Goal: Task Accomplishment & Management: Complete application form

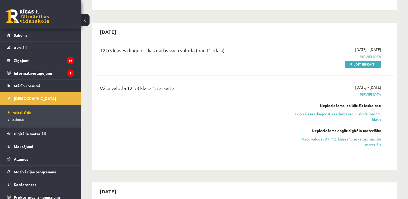
scroll to position [3, 0]
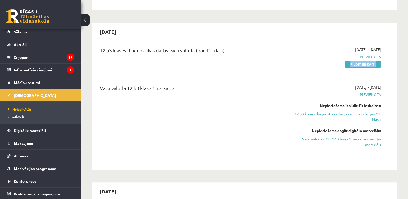
drag, startPoint x: 363, startPoint y: 46, endPoint x: 363, endPoint y: 53, distance: 7.6
click at [363, 53] on div "12.b3 klases diagnostikas darbs vācu valodā (par 11. klasi) 2025-10-01 - 2025-1…" at bounding box center [244, 56] width 300 height 31
drag, startPoint x: 363, startPoint y: 53, endPoint x: 349, endPoint y: 47, distance: 14.5
click at [349, 61] on link "Pildīt ieskaiti" at bounding box center [363, 64] width 36 height 7
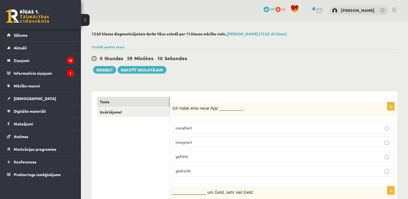
click at [359, 128] on p "installiert" at bounding box center [283, 128] width 216 height 6
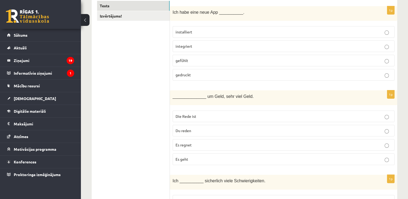
scroll to position [104, 0]
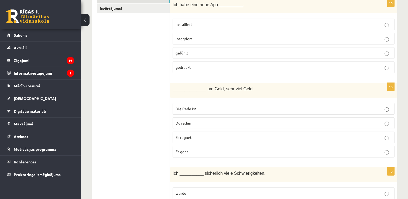
click at [338, 107] on p "Die Rede ist" at bounding box center [283, 109] width 216 height 6
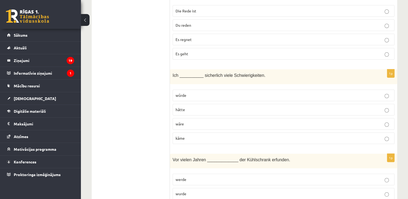
scroll to position [202, 0]
click at [288, 95] on p "würde" at bounding box center [283, 95] width 216 height 6
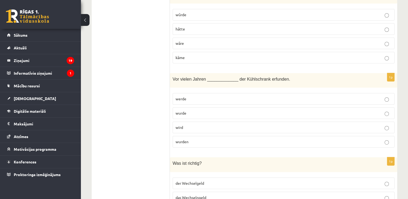
scroll to position [282, 0]
click at [200, 142] on p "wurden" at bounding box center [283, 142] width 216 height 6
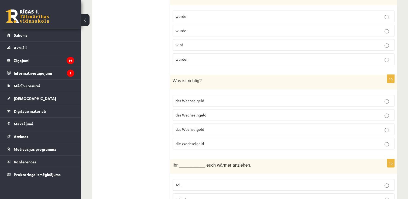
scroll to position [370, 0]
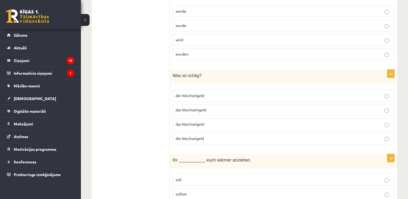
click at [226, 93] on p "der Wechselgeld" at bounding box center [283, 96] width 216 height 6
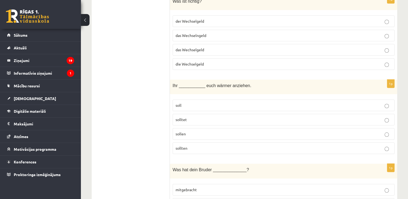
scroll to position [445, 0]
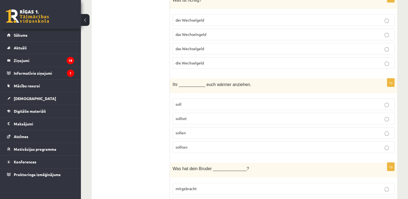
click at [230, 113] on label "solltet" at bounding box center [284, 119] width 222 height 12
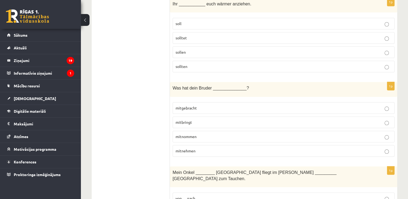
scroll to position [526, 0]
click at [199, 105] on p "mitgebracht" at bounding box center [283, 108] width 216 height 6
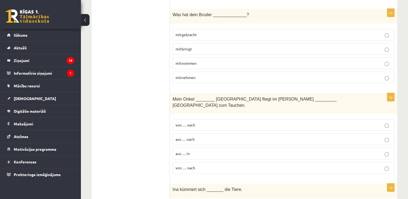
scroll to position [600, 0]
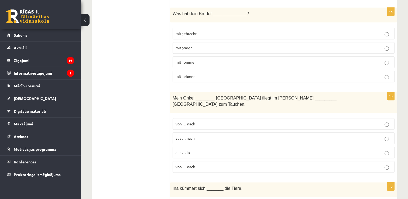
click at [202, 135] on p "aus … nach" at bounding box center [283, 138] width 216 height 6
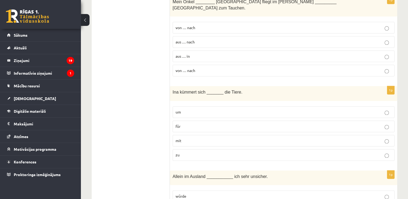
scroll to position [699, 0]
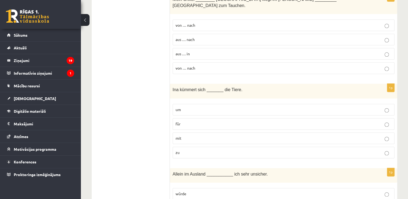
click at [200, 107] on p "um" at bounding box center [283, 110] width 216 height 6
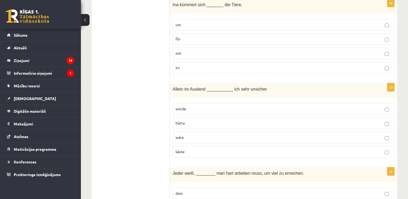
scroll to position [786, 0]
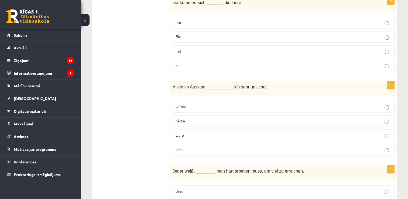
click at [190, 132] on p "wäre" at bounding box center [283, 135] width 216 height 6
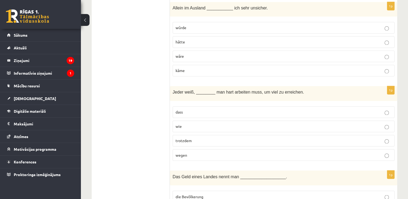
scroll to position [887, 0]
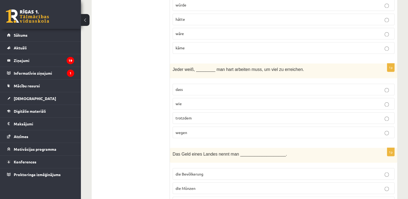
click at [199, 84] on label "dass" at bounding box center [284, 90] width 222 height 12
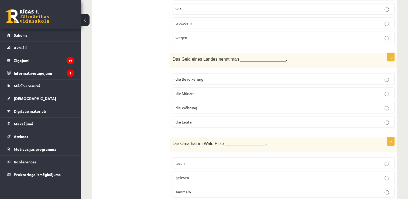
scroll to position [987, 0]
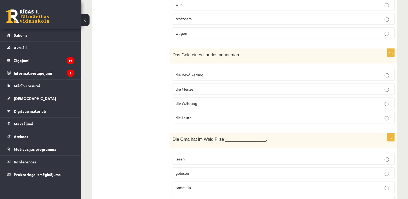
click at [196, 101] on span "die Währung" at bounding box center [186, 103] width 22 height 5
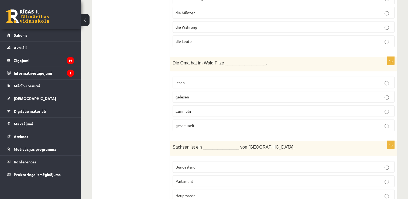
scroll to position [1063, 0]
click at [198, 122] on p "gesammelt" at bounding box center [283, 125] width 216 height 6
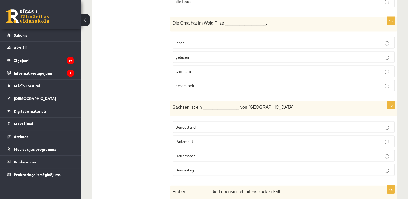
scroll to position [1105, 0]
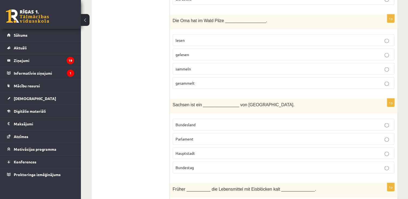
click at [198, 122] on p "Bundesland" at bounding box center [283, 125] width 216 height 6
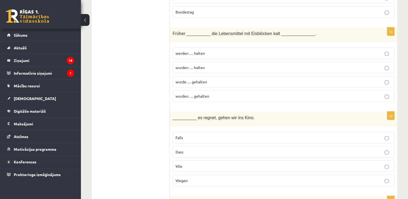
scroll to position [1262, 0]
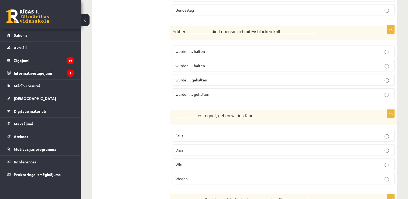
click at [191, 92] on span "wurden … gehalten" at bounding box center [192, 94] width 34 height 5
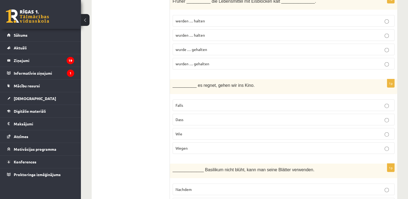
scroll to position [1295, 0]
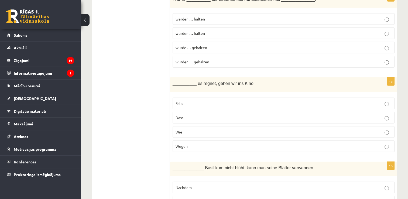
click at [194, 101] on p "Falls" at bounding box center [283, 104] width 216 height 6
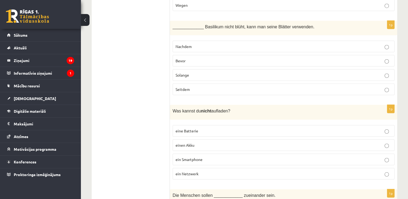
scroll to position [1436, 0]
click at [203, 69] on label "Solange" at bounding box center [284, 75] width 222 height 12
click at [206, 171] on p "ein Netzwerk" at bounding box center [283, 174] width 216 height 6
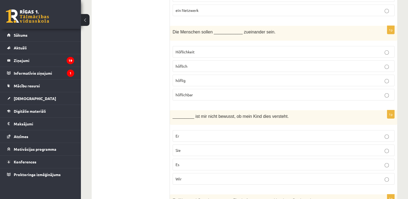
scroll to position [1599, 0]
click at [194, 60] on label "höflich" at bounding box center [284, 66] width 222 height 12
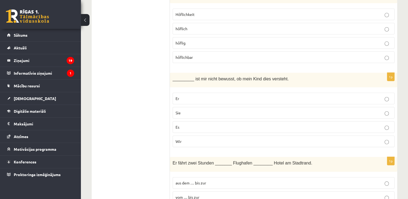
scroll to position [1649, 0]
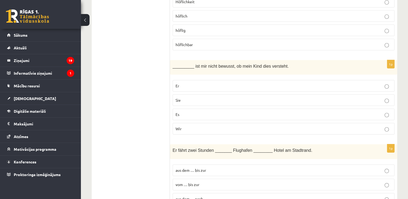
click at [196, 83] on p "Er" at bounding box center [283, 86] width 216 height 6
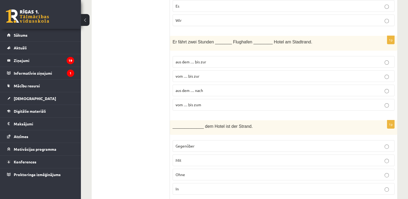
scroll to position [1759, 0]
click at [204, 101] on p "vom … bis zum" at bounding box center [283, 104] width 216 height 6
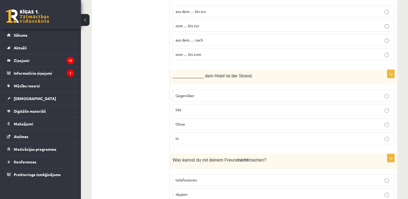
scroll to position [1818, 0]
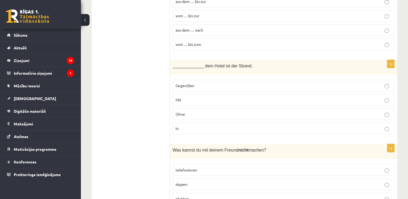
click at [209, 108] on label "Ohne" at bounding box center [284, 114] width 222 height 12
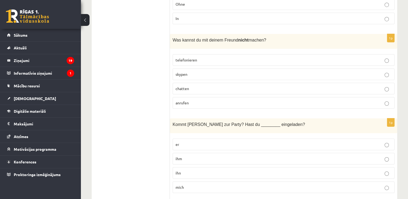
scroll to position [1932, 0]
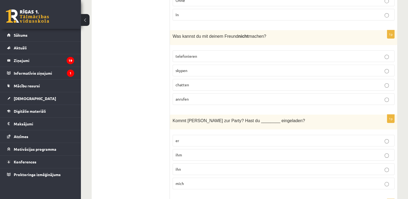
click at [216, 68] on p "skypen" at bounding box center [283, 71] width 216 height 6
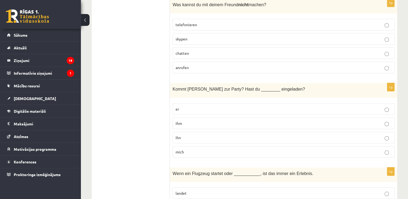
scroll to position [1964, 0]
click at [204, 131] on label "ihn" at bounding box center [284, 137] width 222 height 12
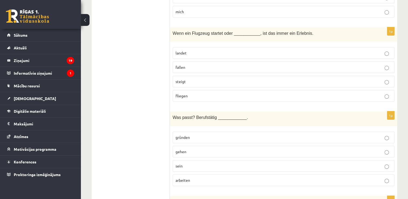
scroll to position [2105, 0]
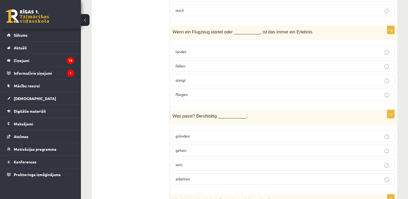
click at [192, 46] on label "landet" at bounding box center [284, 52] width 222 height 12
click at [198, 159] on label "sein" at bounding box center [284, 165] width 222 height 12
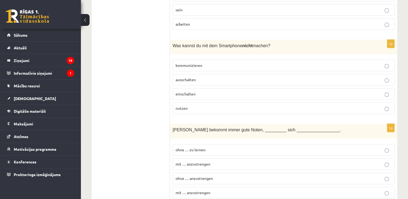
scroll to position [2261, 0]
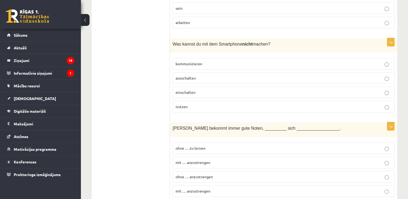
click at [197, 90] on p "einschalten" at bounding box center [283, 93] width 216 height 6
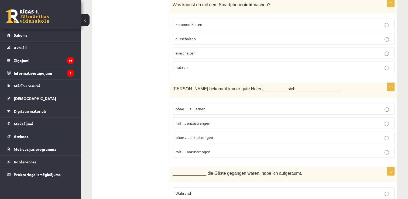
scroll to position [2304, 0]
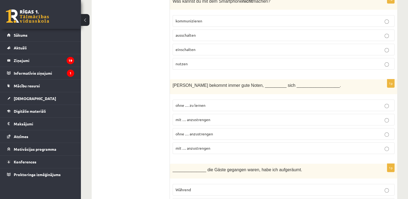
click at [202, 131] on p "ohne … anzustrengen" at bounding box center [283, 134] width 216 height 6
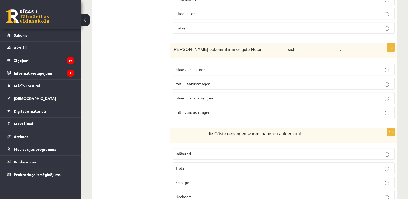
scroll to position [2343, 0]
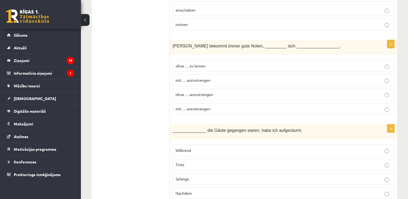
click at [201, 190] on p "Nachdem" at bounding box center [283, 193] width 216 height 6
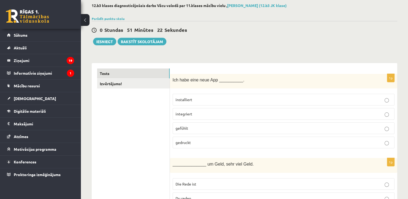
scroll to position [0, 0]
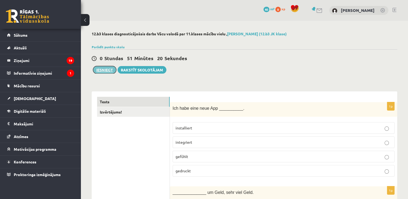
click at [105, 72] on button "Iesniegt" at bounding box center [104, 70] width 23 height 8
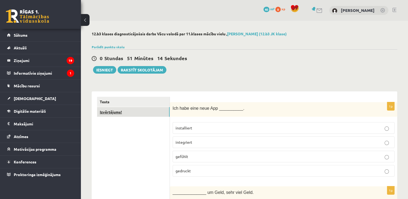
click at [146, 113] on link "Izvērtējums!" at bounding box center [133, 112] width 73 height 10
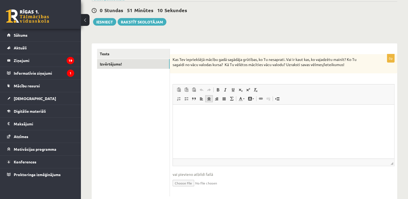
scroll to position [61, 0]
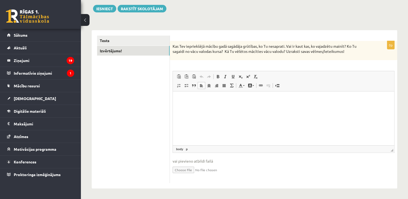
click at [197, 104] on html at bounding box center [283, 99] width 221 height 16
click at [105, 7] on button "Iesniegt" at bounding box center [104, 9] width 23 height 8
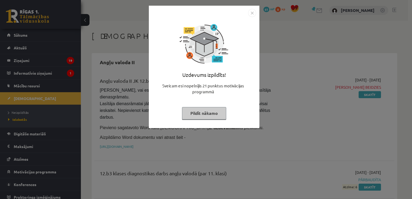
click at [250, 14] on img "Close" at bounding box center [252, 13] width 8 height 8
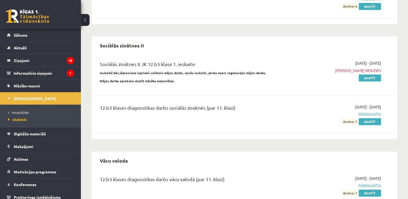
scroll to position [188, 0]
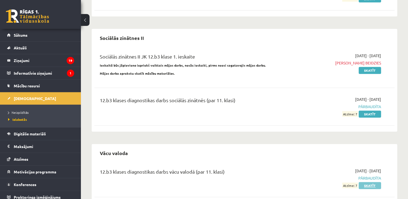
click at [371, 182] on link "Skatīt" at bounding box center [370, 185] width 22 height 7
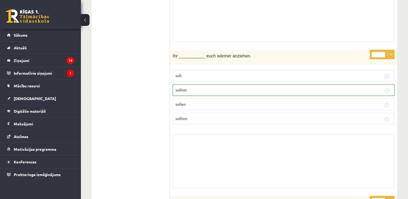
scroll to position [777, 0]
